Goal: Transaction & Acquisition: Register for event/course

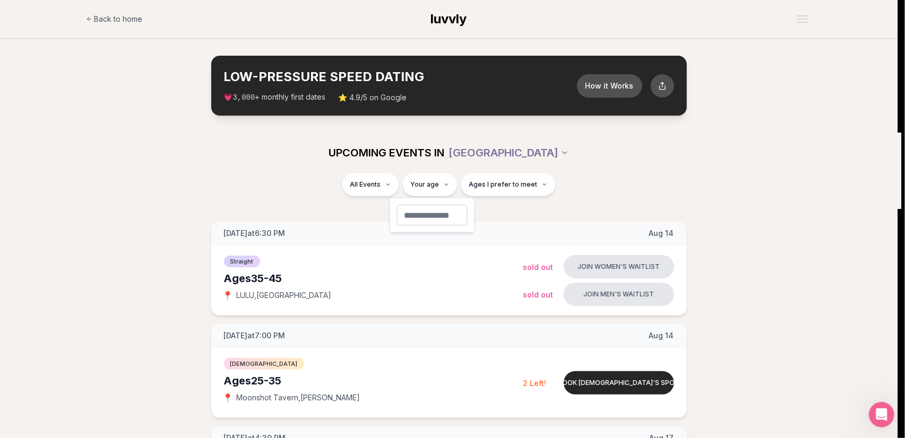
type input "**"
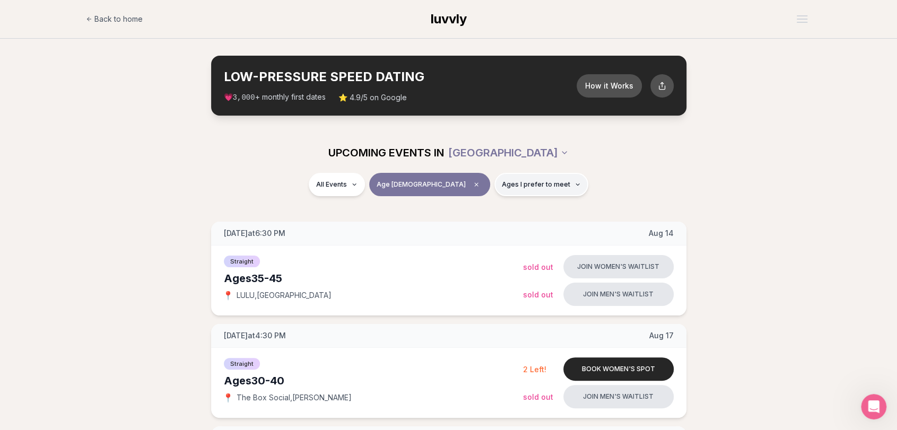
click at [502, 188] on span "Ages I prefer to meet" at bounding box center [536, 184] width 68 height 8
click at [463, 229] on label "Around my age" at bounding box center [507, 225] width 92 height 11
click at [463, 229] on button "Around my age" at bounding box center [465, 225] width 8 height 8
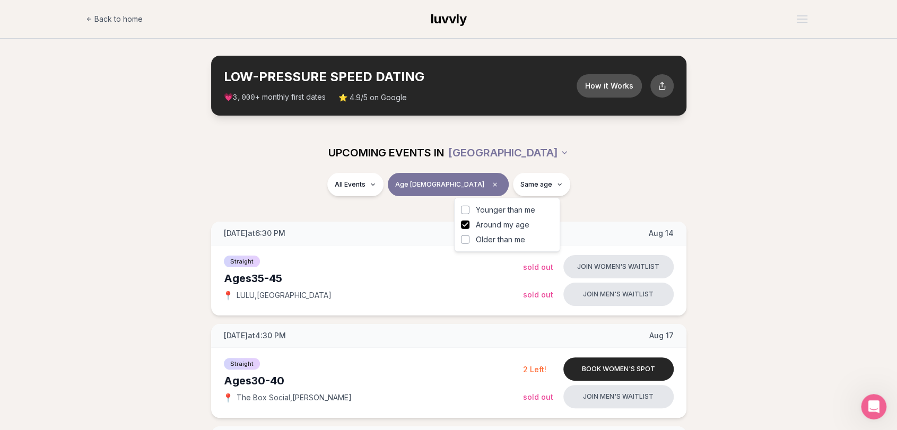
click at [465, 241] on button "Older than me" at bounding box center [465, 240] width 8 height 8
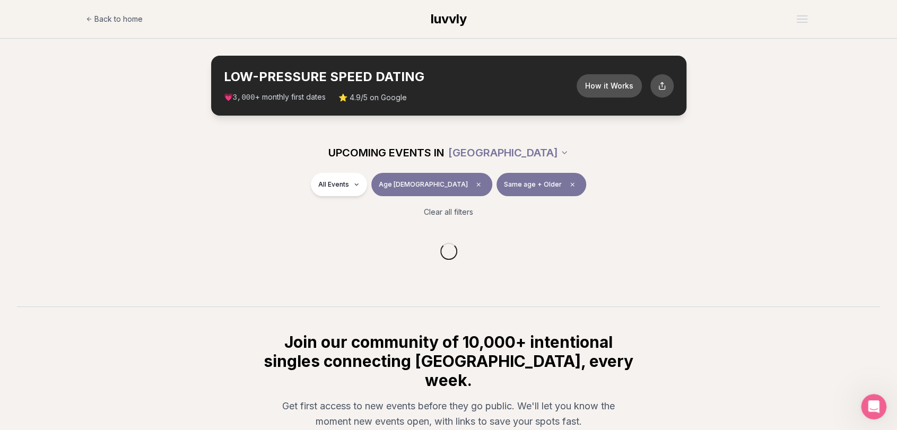
click at [229, 203] on div "All Events Age [DEMOGRAPHIC_DATA] Same age + Older Clear all filters" at bounding box center [448, 199] width 897 height 53
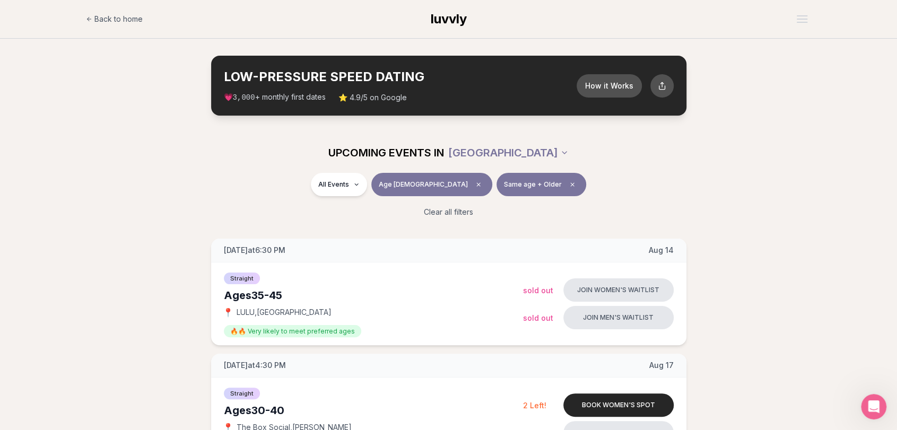
scroll to position [53, 0]
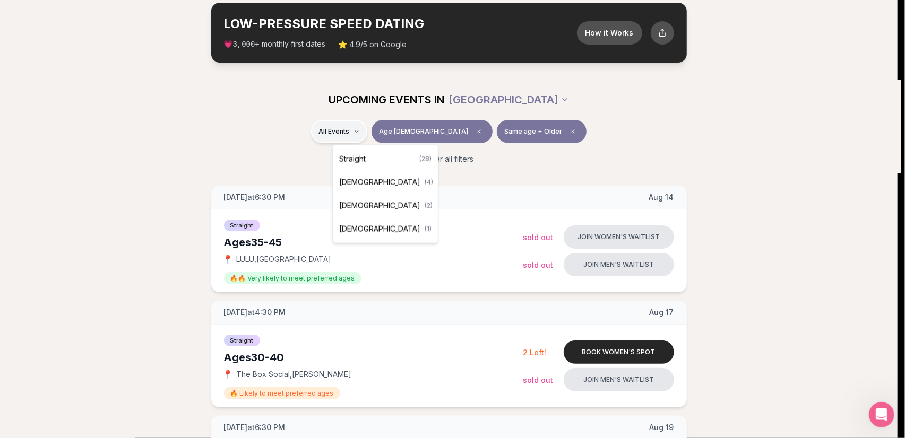
click at [370, 181] on span "[DEMOGRAPHIC_DATA]" at bounding box center [379, 182] width 81 height 11
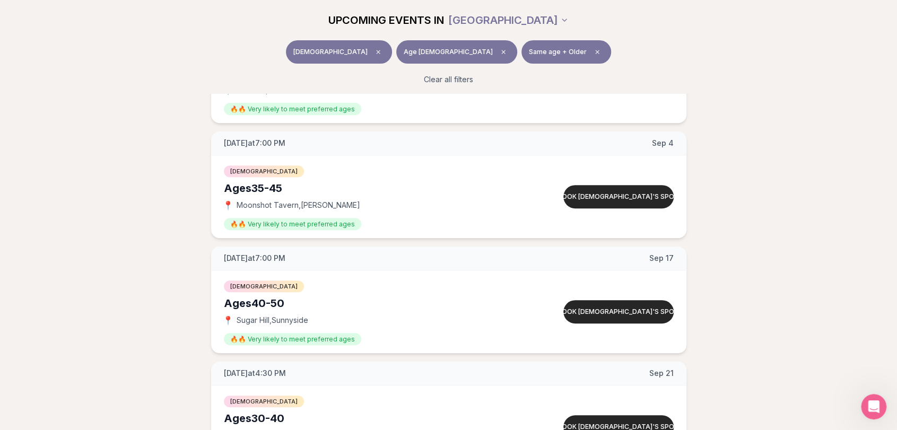
scroll to position [212, 0]
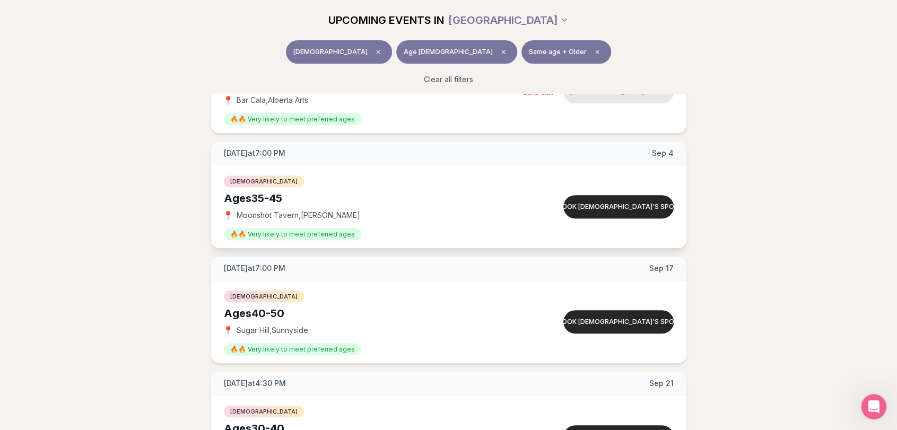
click at [241, 213] on span "Moonshot Tavern , [PERSON_NAME]" at bounding box center [299, 215] width 124 height 11
drag, startPoint x: 241, startPoint y: 213, endPoint x: 275, endPoint y: 208, distance: 34.2
click at [275, 208] on div "[DEMOGRAPHIC_DATA] Ages [DEMOGRAPHIC_DATA] 📍 Moonshot Tavern , [PERSON_NAME] 🔥🔥…" at bounding box center [373, 207] width 299 height 66
click at [110, 171] on div "[DATE] at 6:30 PM [DATE] Ages [DEMOGRAPHIC_DATA] [DEMOGRAPHIC_DATA] 📍 Bar [GEOG…" at bounding box center [448, 253] width 863 height 452
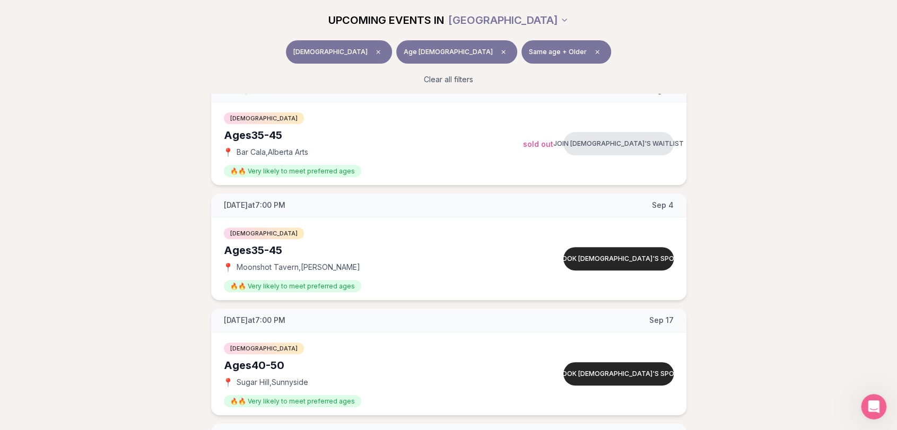
scroll to position [159, 0]
